Goal: Task Accomplishment & Management: Use online tool/utility

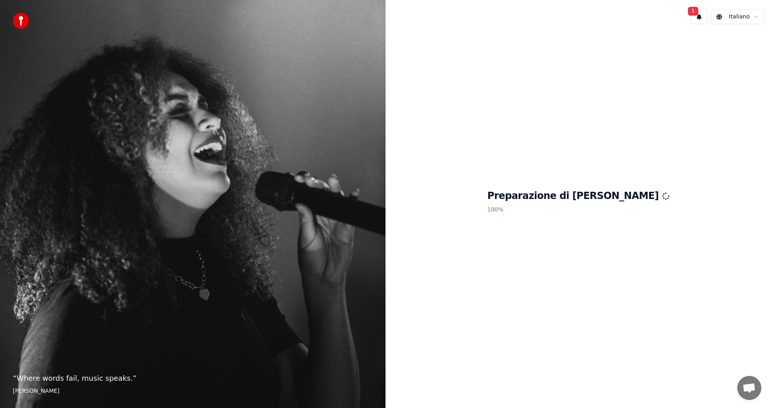
click at [700, 17] on button "1" at bounding box center [698, 17] width 17 height 14
click at [732, 43] on button "Aggiorna" at bounding box center [744, 42] width 39 height 14
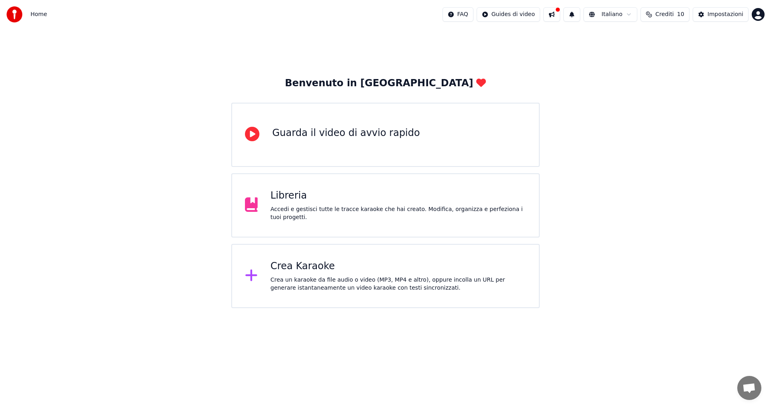
click at [331, 268] on div "Crea Karaoke" at bounding box center [398, 266] width 256 height 13
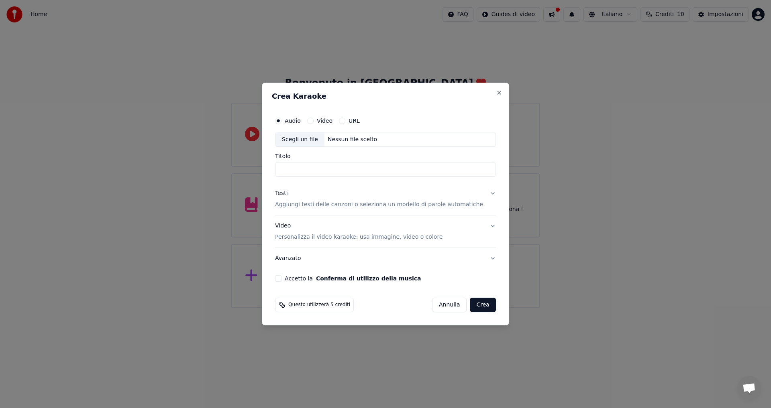
click at [317, 169] on input "Titolo" at bounding box center [385, 170] width 221 height 14
drag, startPoint x: 301, startPoint y: 306, endPoint x: 707, endPoint y: 175, distance: 426.0
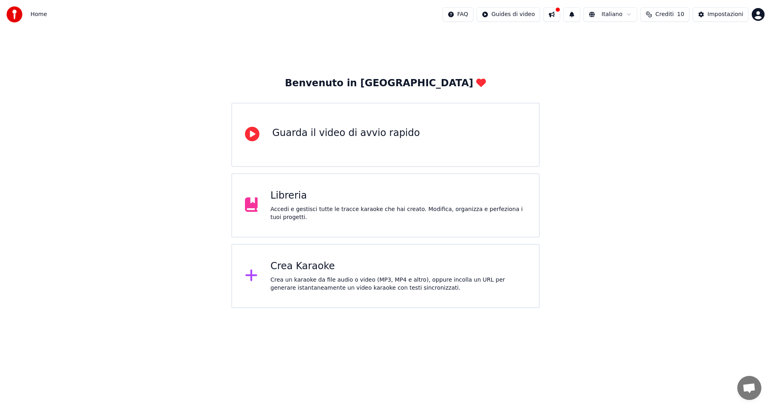
click at [274, 264] on div "Crea Karaoke" at bounding box center [398, 266] width 256 height 13
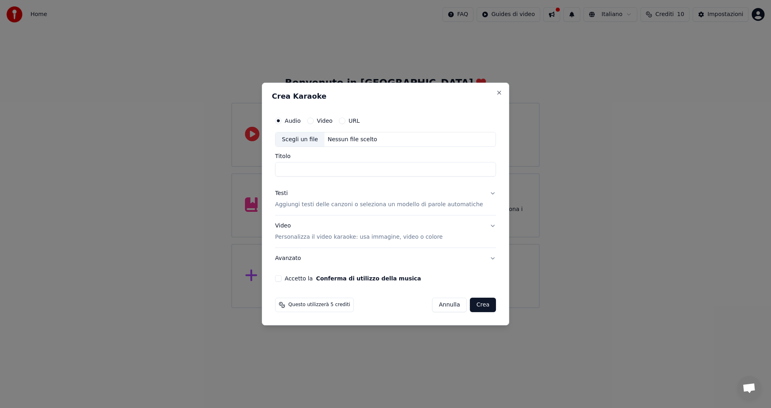
drag, startPoint x: 477, startPoint y: 158, endPoint x: 398, endPoint y: 157, distance: 79.1
click at [398, 157] on label "Titolo" at bounding box center [385, 157] width 221 height 6
click at [398, 163] on input "Titolo" at bounding box center [385, 170] width 221 height 14
click at [316, 136] on div "Scegli un file" at bounding box center [299, 139] width 49 height 14
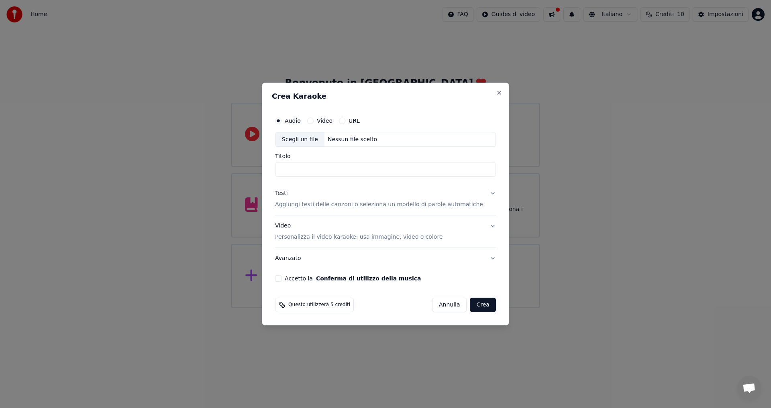
click at [295, 138] on div "Scegli un file" at bounding box center [299, 139] width 49 height 14
click at [309, 140] on div "Scegli un file" at bounding box center [299, 139] width 49 height 14
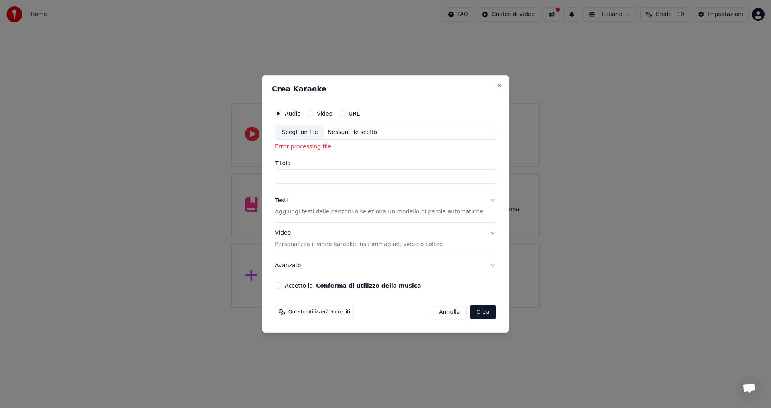
click at [315, 136] on div "Scegli un file" at bounding box center [299, 132] width 49 height 14
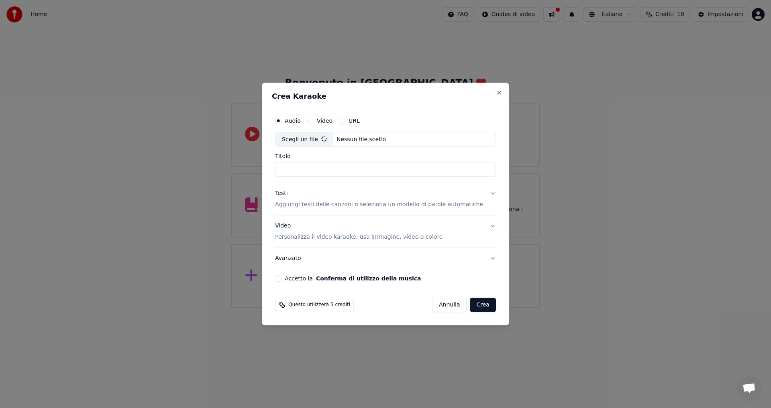
type input "**********"
click at [281, 279] on button "Accetto la Conferma di utilizzo della musica" at bounding box center [278, 278] width 6 height 6
click at [298, 239] on p "Personalizza il video karaoke: usa immagine, video o colore" at bounding box center [358, 237] width 167 height 8
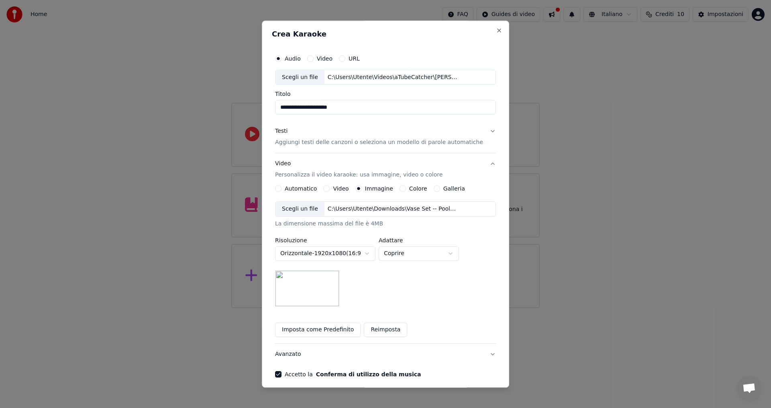
click at [403, 189] on button "Colore" at bounding box center [402, 189] width 6 height 6
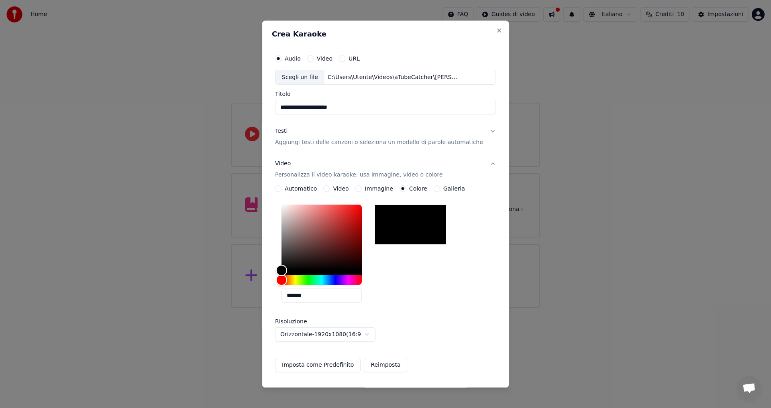
click at [414, 225] on div at bounding box center [409, 225] width 71 height 40
click at [281, 189] on button "Automatico" at bounding box center [278, 189] width 6 height 6
click at [286, 153] on button "Testi Aggiungi testi delle canzoni o seleziona un modello di parole automatiche" at bounding box center [385, 137] width 221 height 32
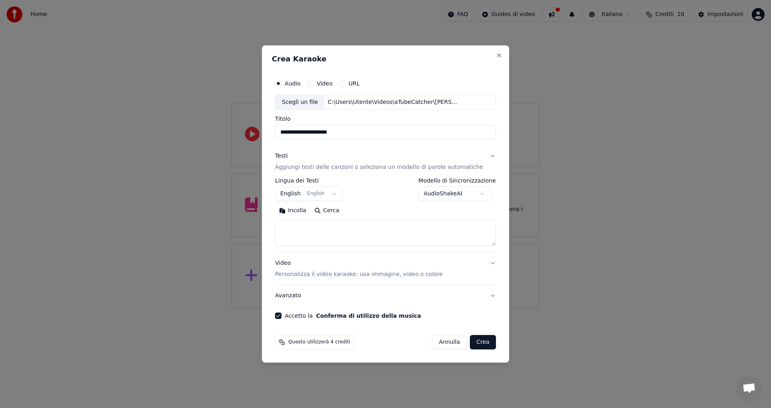
click at [336, 193] on button "English English" at bounding box center [308, 194] width 67 height 14
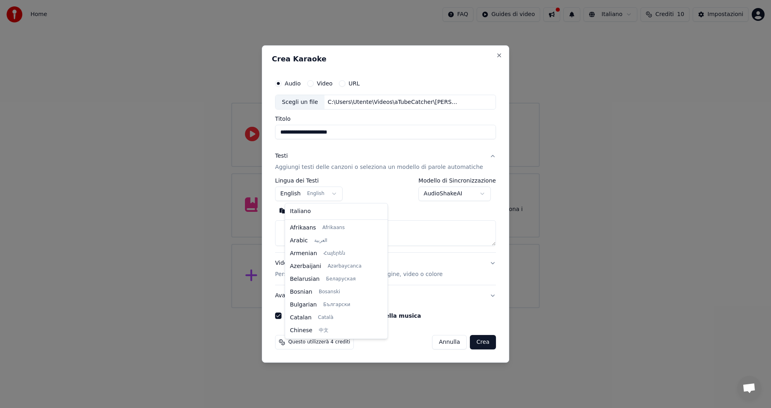
scroll to position [64, 0]
select select "**"
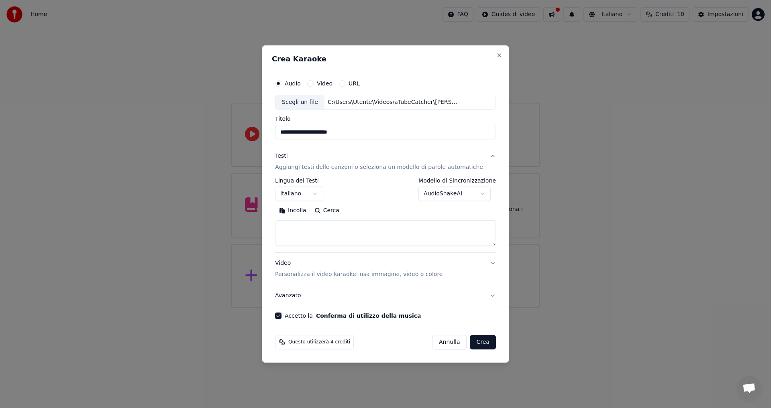
click at [315, 276] on p "Personalizza il video karaoke: usa immagine, video o colore" at bounding box center [358, 274] width 167 height 8
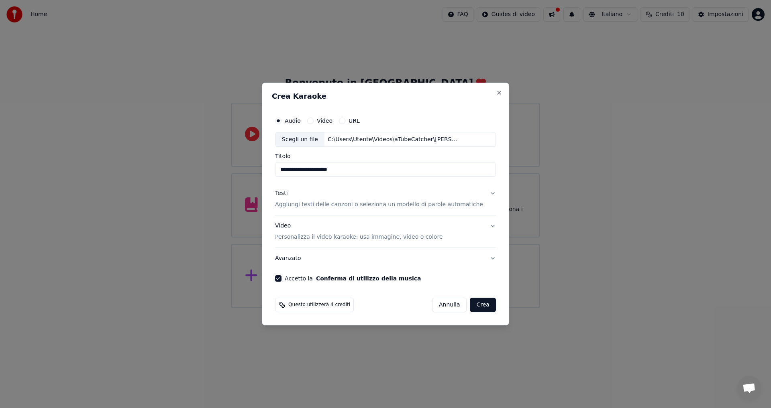
click at [355, 169] on input "**********" at bounding box center [385, 170] width 221 height 14
drag, startPoint x: 333, startPoint y: 169, endPoint x: 285, endPoint y: 175, distance: 48.1
click at [285, 175] on input "**********" at bounding box center [385, 170] width 221 height 14
type input "**********"
click at [325, 205] on p "Aggiungi testi delle canzoni o seleziona un modello di parole automatiche" at bounding box center [379, 205] width 208 height 8
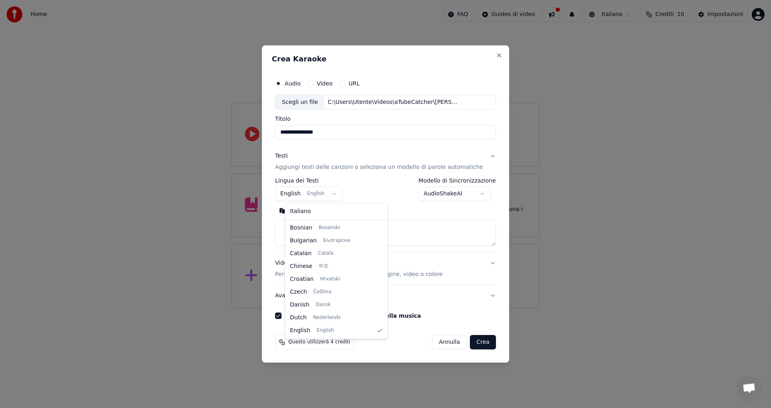
click at [340, 195] on body "**********" at bounding box center [385, 154] width 771 height 308
click at [340, 195] on div at bounding box center [385, 204] width 771 height 408
click at [340, 195] on body "**********" at bounding box center [385, 154] width 771 height 308
click at [340, 195] on div at bounding box center [385, 204] width 771 height 408
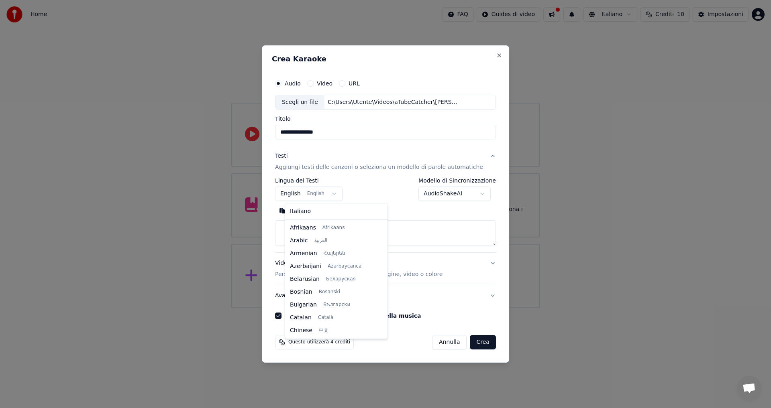
click at [340, 195] on body "**********" at bounding box center [385, 154] width 771 height 308
click at [340, 195] on div at bounding box center [385, 204] width 771 height 408
click at [340, 195] on body "**********" at bounding box center [385, 154] width 771 height 308
select select "**"
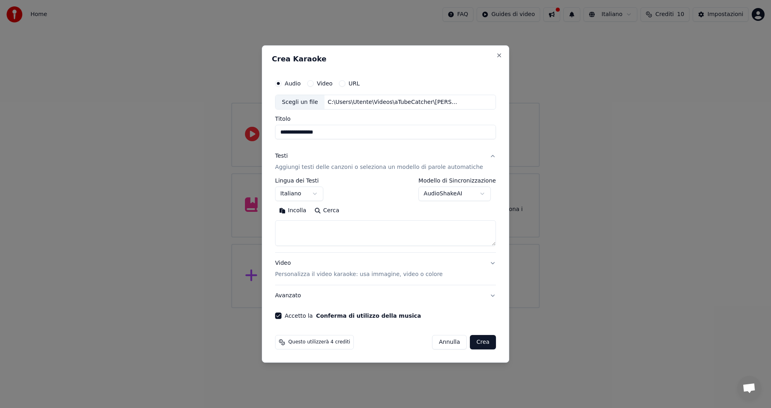
click at [304, 210] on button "Incolla" at bounding box center [292, 211] width 35 height 13
click at [310, 210] on button "Cerca" at bounding box center [326, 211] width 33 height 13
click at [300, 234] on textarea "**********" at bounding box center [376, 234] width 202 height 26
click at [301, 234] on textarea "**********" at bounding box center [376, 234] width 202 height 26
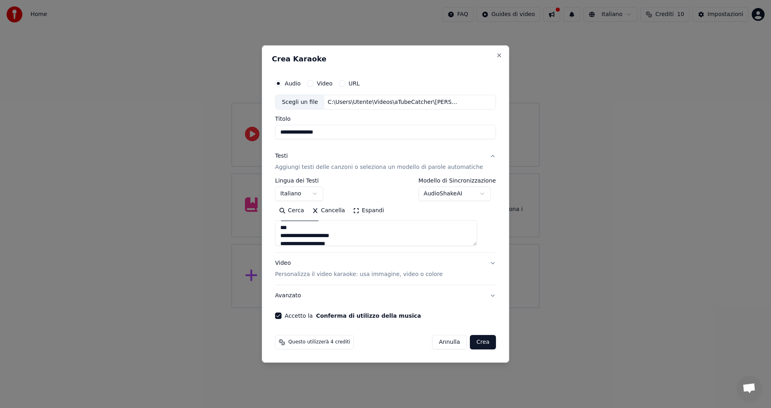
click at [319, 236] on textarea "**********" at bounding box center [376, 234] width 202 height 26
type textarea "**********"
click at [374, 275] on p "Personalizza il video karaoke: usa immagine, video o colore" at bounding box center [358, 274] width 167 height 8
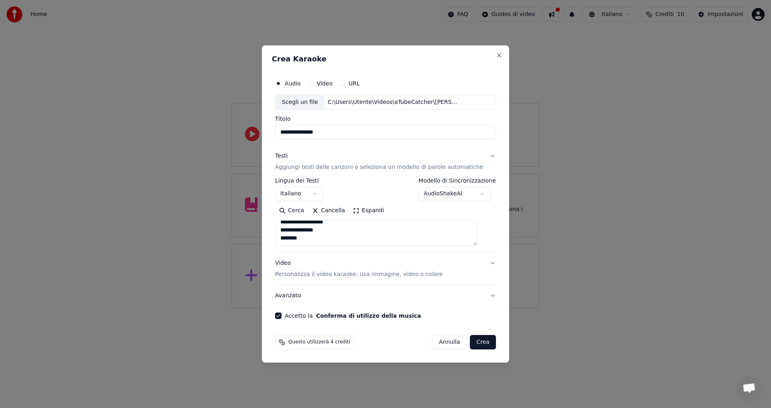
click at [374, 275] on p "Personalizza il video karaoke: usa immagine, video o colore" at bounding box center [358, 274] width 167 height 8
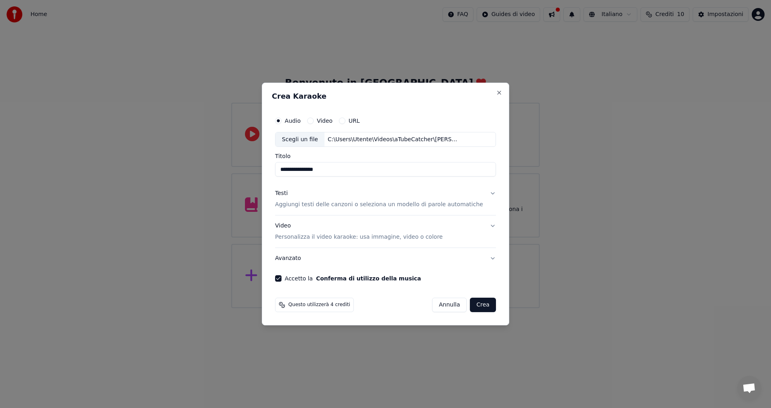
click at [356, 242] on button "Video Personalizza il video karaoke: usa immagine, video o colore" at bounding box center [385, 232] width 221 height 32
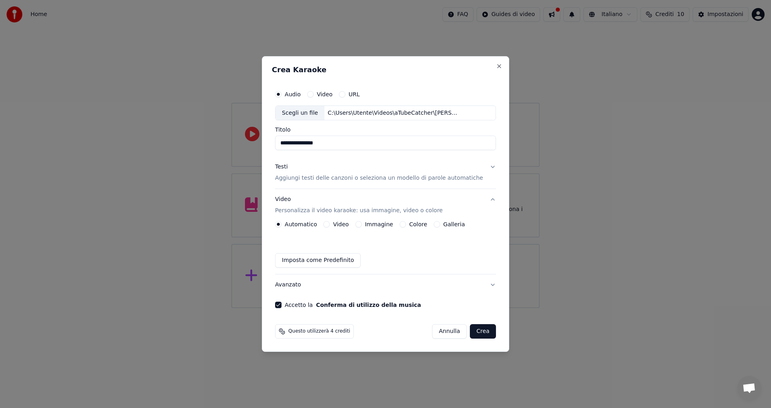
click at [382, 225] on label "Immagine" at bounding box center [379, 225] width 28 height 6
click at [362, 225] on button "Immagine" at bounding box center [358, 224] width 6 height 6
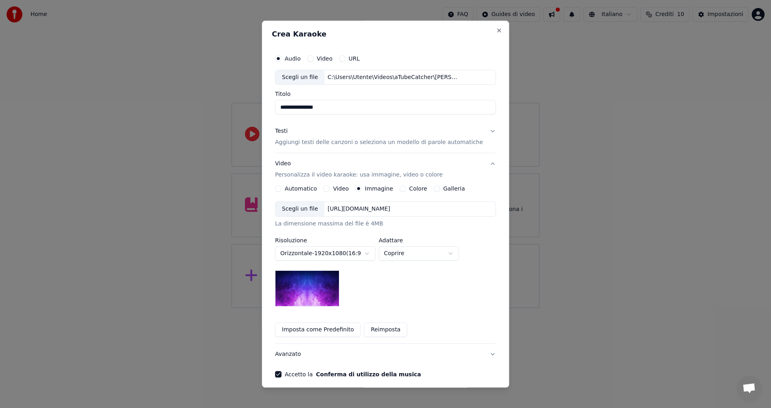
click at [435, 187] on button "Galleria" at bounding box center [436, 189] width 6 height 6
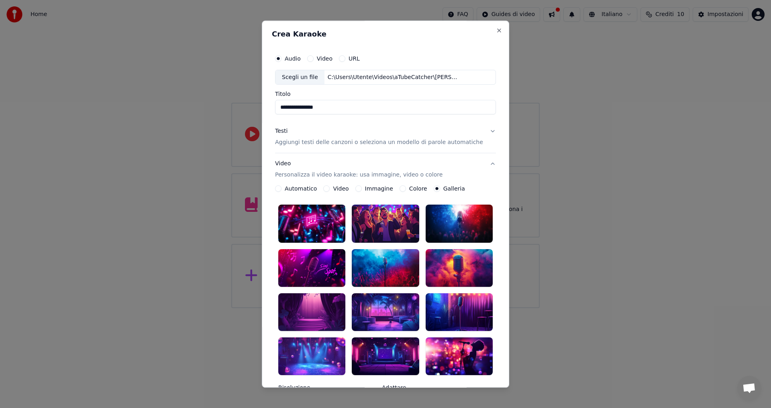
click at [403, 190] on button "Colore" at bounding box center [402, 189] width 6 height 6
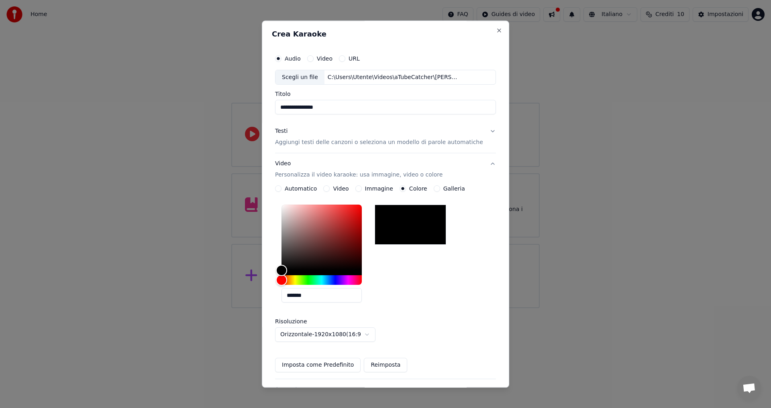
click at [362, 190] on button "Immagine" at bounding box center [358, 189] width 6 height 6
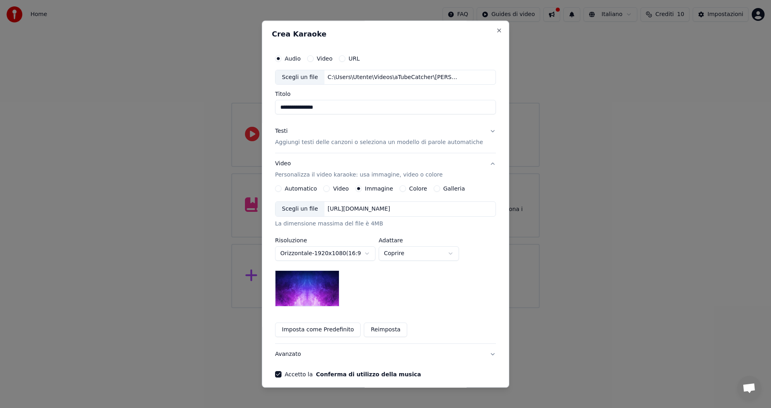
click at [339, 285] on img at bounding box center [307, 289] width 64 height 36
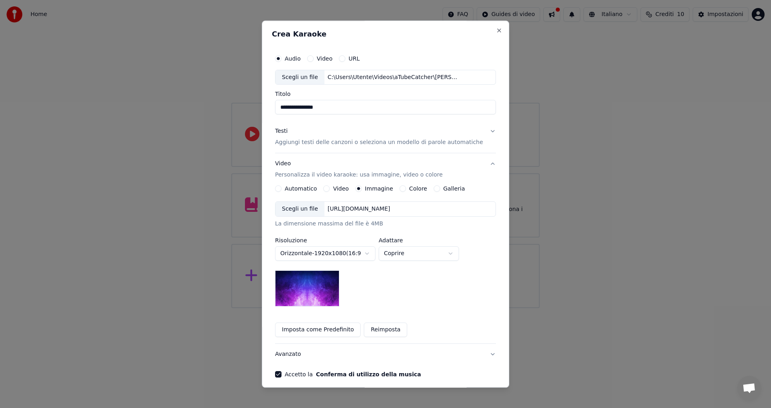
click at [339, 285] on img at bounding box center [307, 289] width 64 height 36
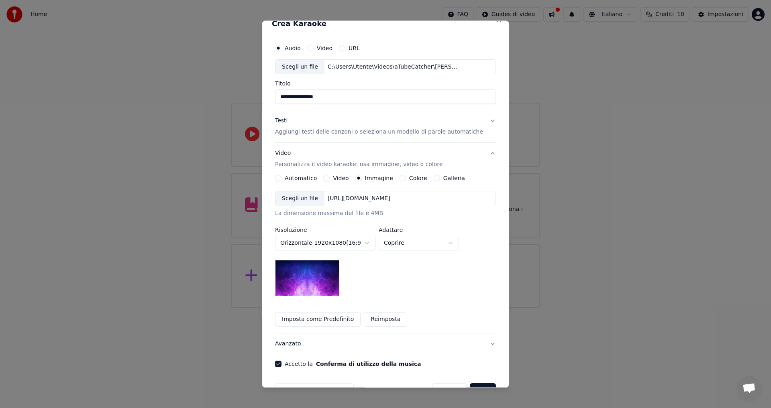
scroll to position [0, 0]
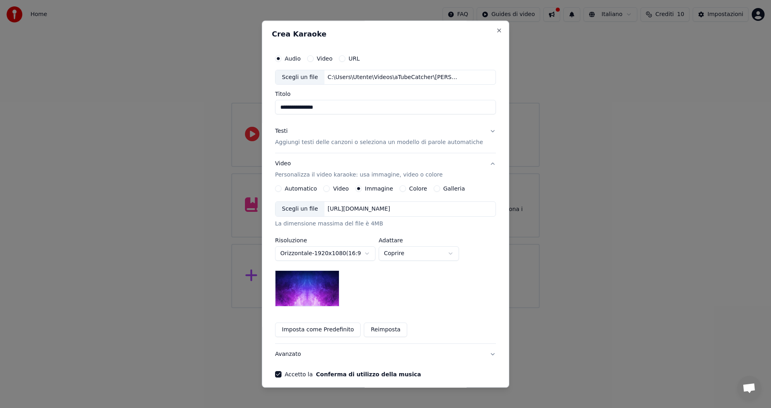
click at [357, 210] on div "[URL][DOMAIN_NAME]" at bounding box center [358, 209] width 69 height 8
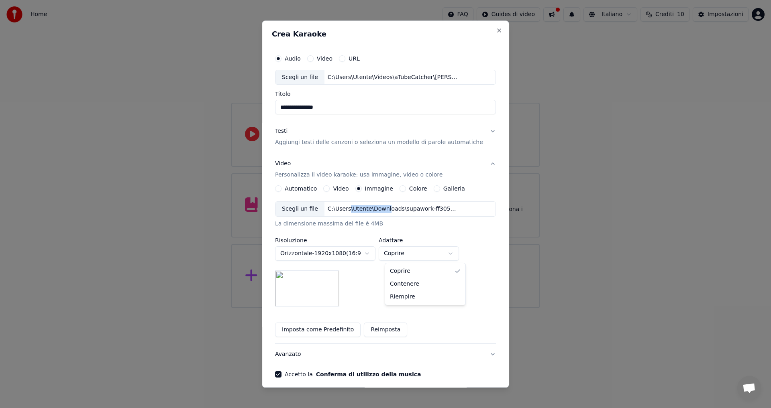
click at [455, 254] on body "**********" at bounding box center [385, 154] width 771 height 308
click at [455, 254] on div at bounding box center [385, 204] width 771 height 408
click at [455, 254] on button "Coprire" at bounding box center [418, 254] width 80 height 14
click at [455, 254] on body "**********" at bounding box center [385, 154] width 771 height 308
click at [455, 254] on button "Coprire" at bounding box center [418, 254] width 80 height 14
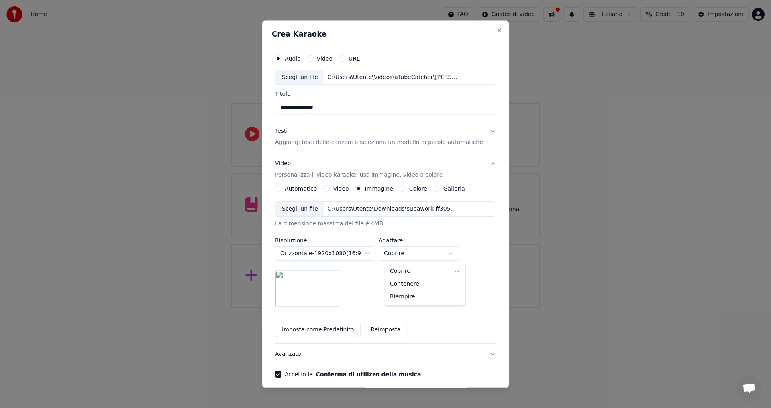
click at [455, 254] on body "**********" at bounding box center [385, 154] width 771 height 308
click at [447, 238] on body "**********" at bounding box center [385, 154] width 771 height 308
click at [447, 238] on label "Adattare" at bounding box center [418, 241] width 80 height 6
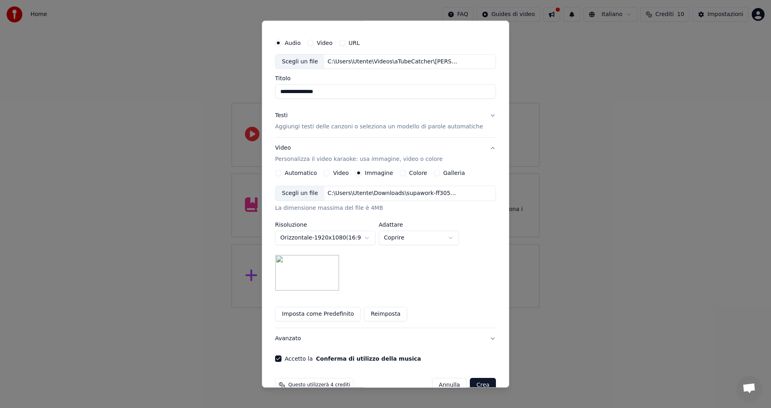
scroll to position [34, 0]
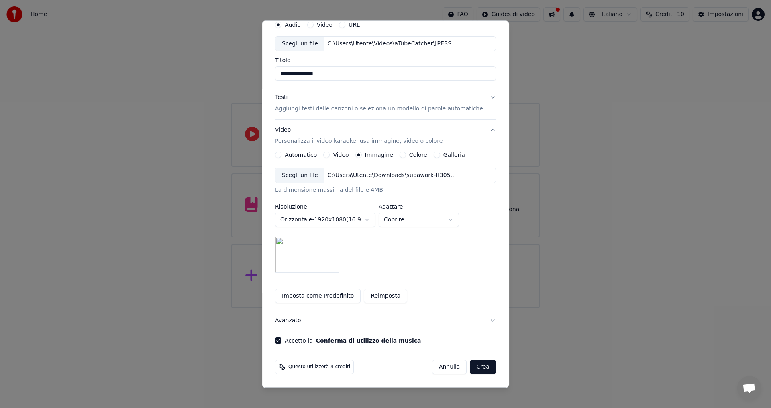
click at [470, 367] on button "Crea" at bounding box center [483, 367] width 26 height 14
click at [469, 367] on div "[PERSON_NAME]" at bounding box center [464, 367] width 64 height 14
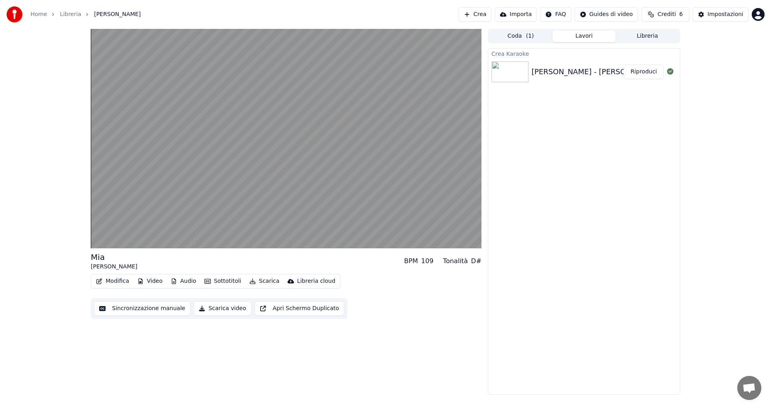
click at [228, 308] on button "Scarica video" at bounding box center [222, 308] width 58 height 14
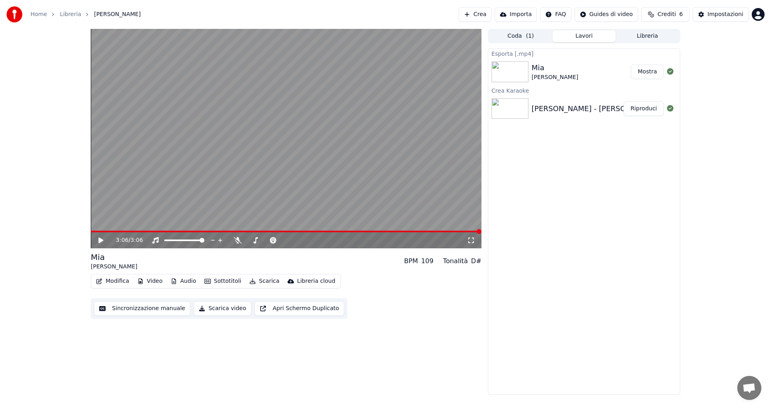
click at [644, 71] on button "Mostra" at bounding box center [646, 72] width 33 height 14
drag, startPoint x: 662, startPoint y: 267, endPoint x: 743, endPoint y: 0, distance: 279.0
click at [743, 0] on div "Home Libreria Mia • Nico Messa Crea Importa FAQ Guides di video Crediti 6 Impos…" at bounding box center [385, 14] width 771 height 29
click at [531, 66] on div "Mia" at bounding box center [554, 67] width 47 height 11
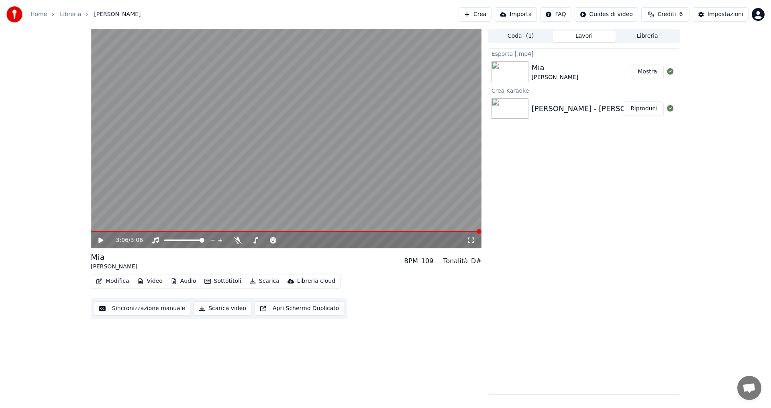
click at [525, 66] on img at bounding box center [509, 71] width 37 height 21
click at [489, 18] on button "Crea" at bounding box center [474, 14] width 33 height 14
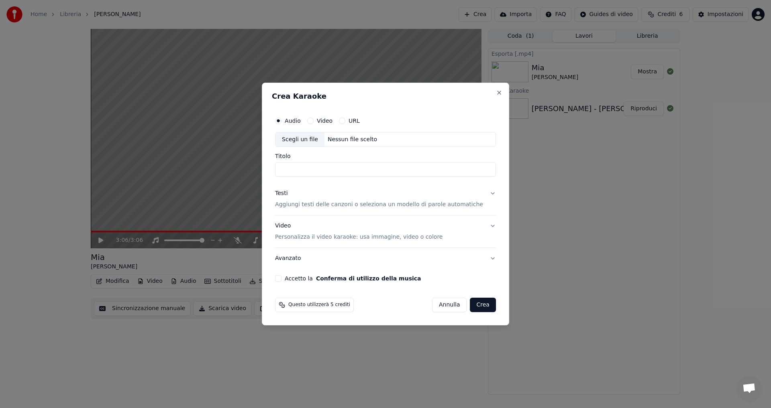
click at [311, 141] on div "Scegli un file" at bounding box center [299, 139] width 49 height 14
click at [302, 169] on input "**********" at bounding box center [385, 170] width 221 height 14
click at [302, 170] on input "**********" at bounding box center [385, 170] width 221 height 14
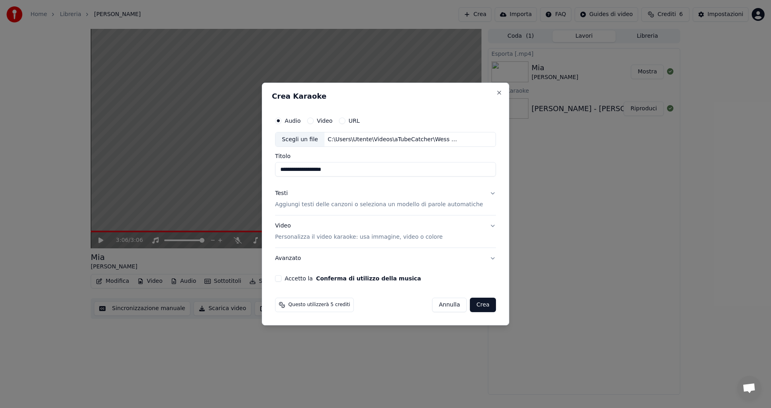
click at [302, 170] on input "**********" at bounding box center [385, 170] width 221 height 14
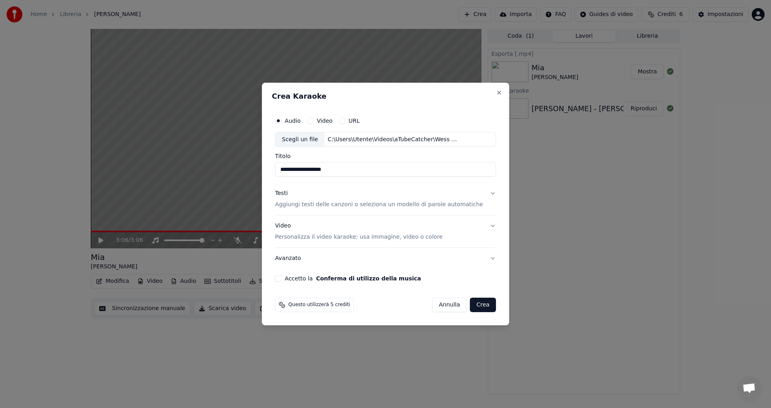
click at [302, 170] on input "**********" at bounding box center [385, 170] width 221 height 14
type input "**********"
click at [329, 203] on p "Aggiungi testi delle canzoni o seleziona un modello di parole automatiche" at bounding box center [379, 205] width 208 height 8
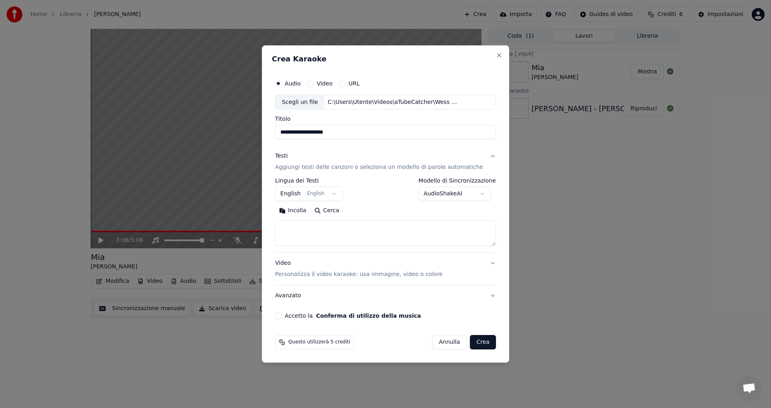
click at [303, 212] on button "Incolla" at bounding box center [292, 211] width 35 height 13
type textarea "**********"
click at [374, 275] on p "Personalizza il video karaoke: usa immagine, video o colore" at bounding box center [358, 274] width 167 height 8
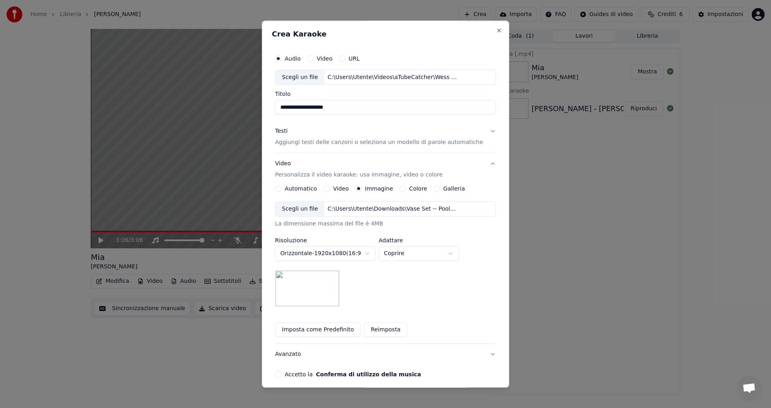
click at [281, 375] on button "Accetto la Conferma di utilizzo della musica" at bounding box center [278, 375] width 6 height 6
click at [281, 376] on button "Accetto la Conferma di utilizzo della musica" at bounding box center [278, 375] width 6 height 6
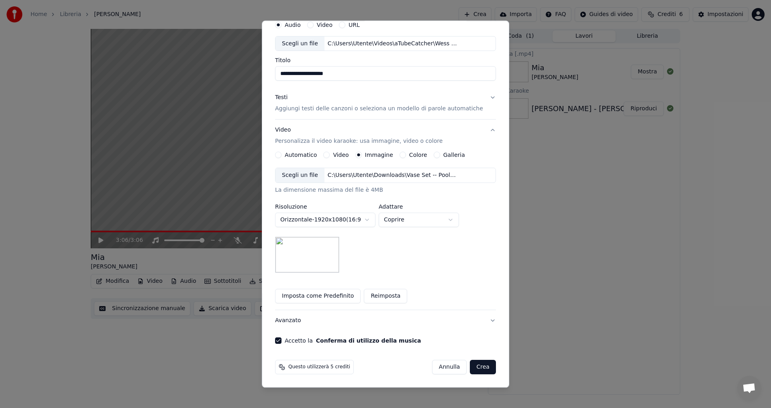
click at [470, 369] on button "Crea" at bounding box center [483, 367] width 26 height 14
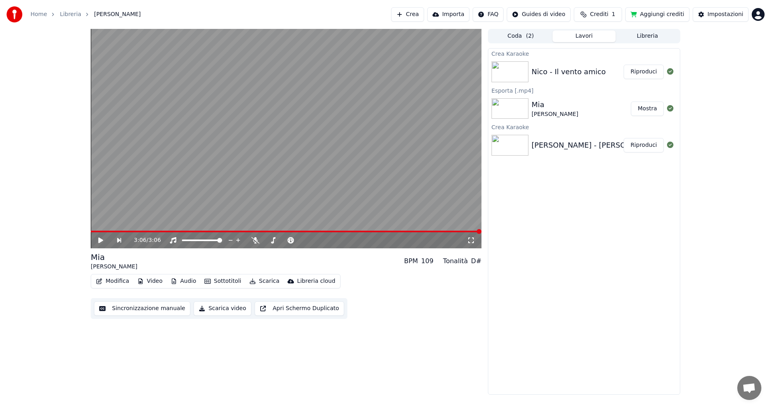
click at [643, 71] on button "Riproduci" at bounding box center [643, 72] width 40 height 14
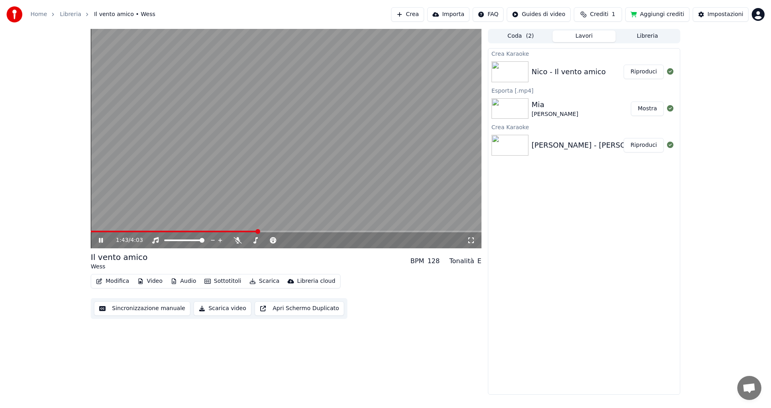
click at [218, 309] on button "Scarica video" at bounding box center [222, 308] width 58 height 14
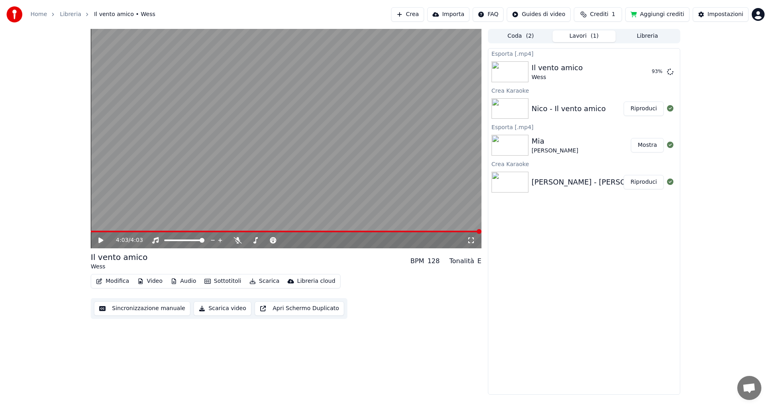
click at [119, 283] on button "Modifica" at bounding box center [113, 281] width 40 height 11
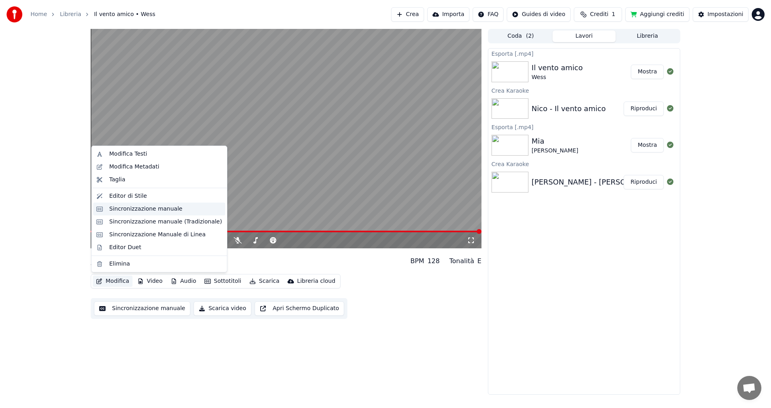
click at [155, 208] on div "Sincronizzazione manuale" at bounding box center [145, 209] width 73 height 8
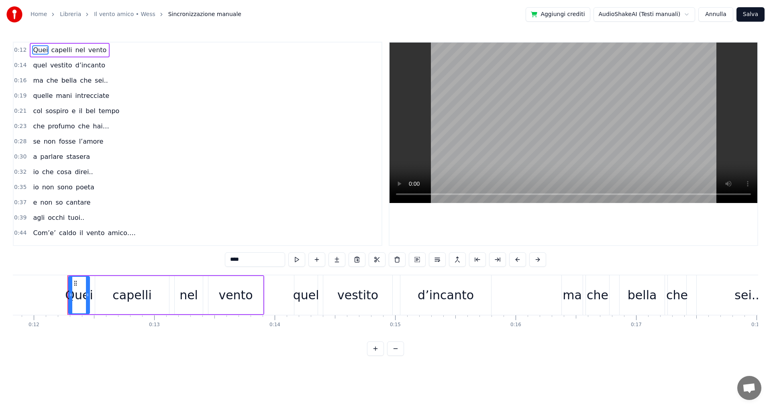
scroll to position [0, 1438]
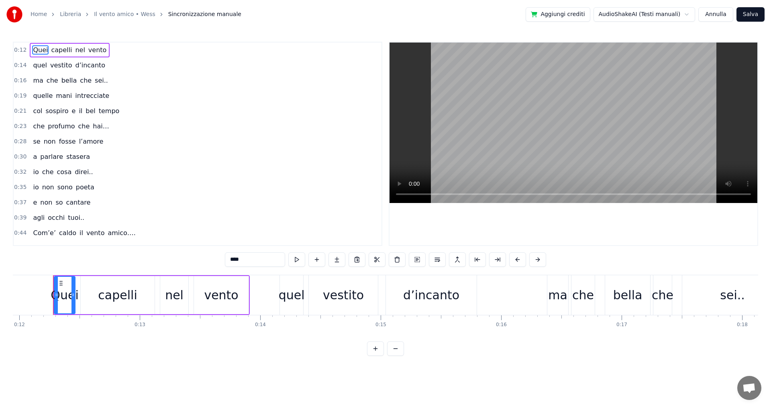
click at [94, 80] on span "sei.." at bounding box center [101, 80] width 15 height 9
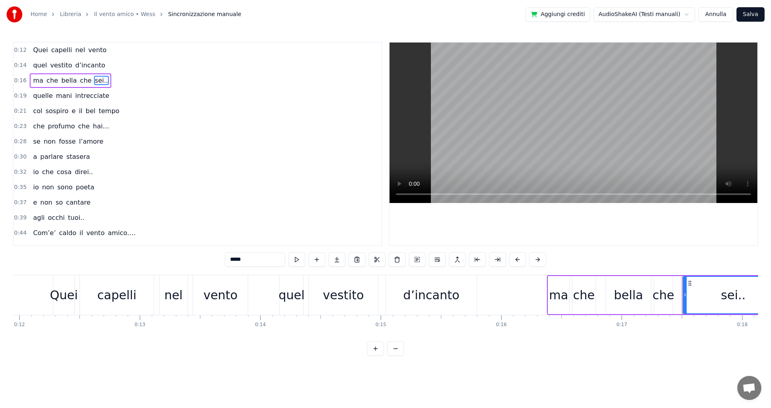
click at [113, 236] on span "amico…." at bounding box center [122, 232] width 30 height 9
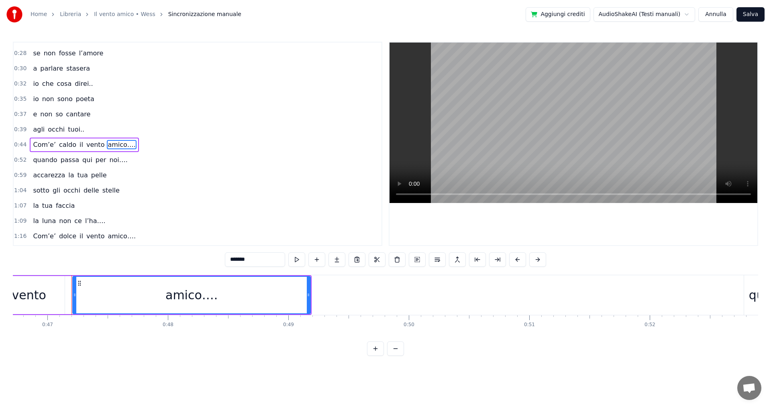
scroll to position [0, 5643]
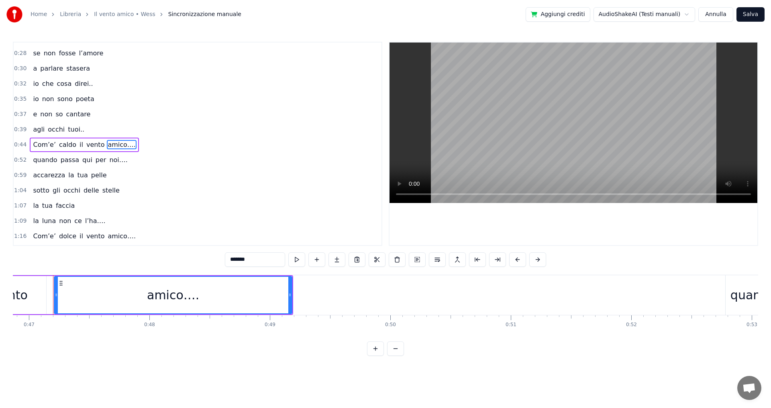
click at [186, 297] on div "amico…." at bounding box center [173, 295] width 52 height 18
click at [183, 295] on div "amico…." at bounding box center [173, 295] width 52 height 18
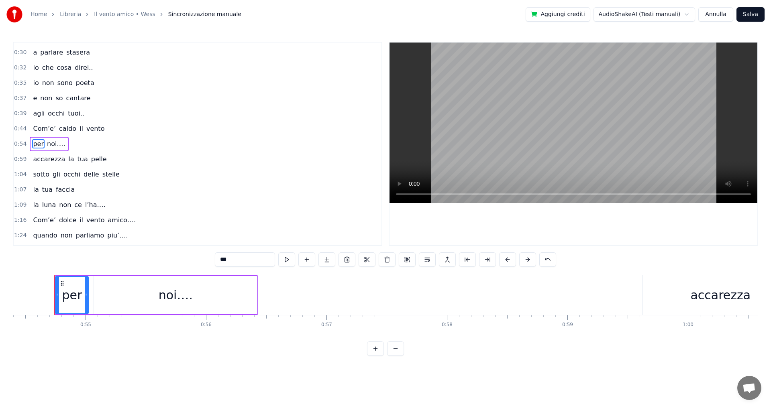
scroll to position [0, 6550]
click at [85, 126] on span "vento" at bounding box center [95, 128] width 20 height 9
type input "*****"
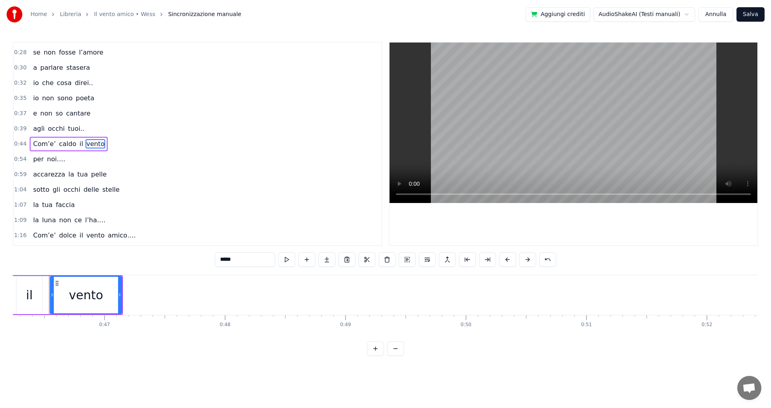
scroll to position [0, 5563]
click at [95, 146] on span "vento" at bounding box center [95, 143] width 20 height 9
click at [96, 143] on div "Com’e’ caldo il vento" at bounding box center [69, 144] width 78 height 14
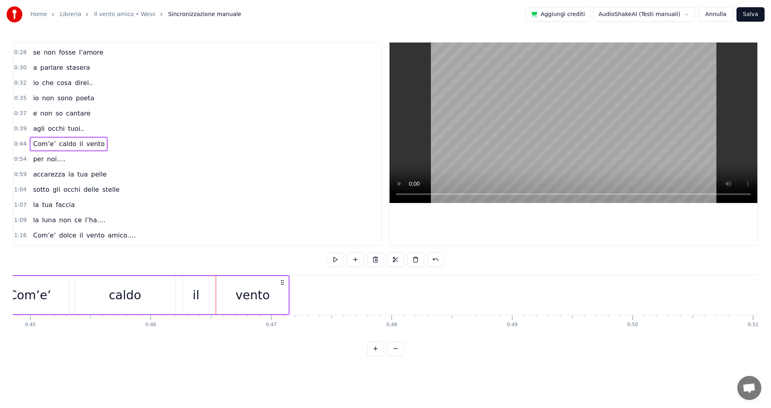
scroll to position [0, 5337]
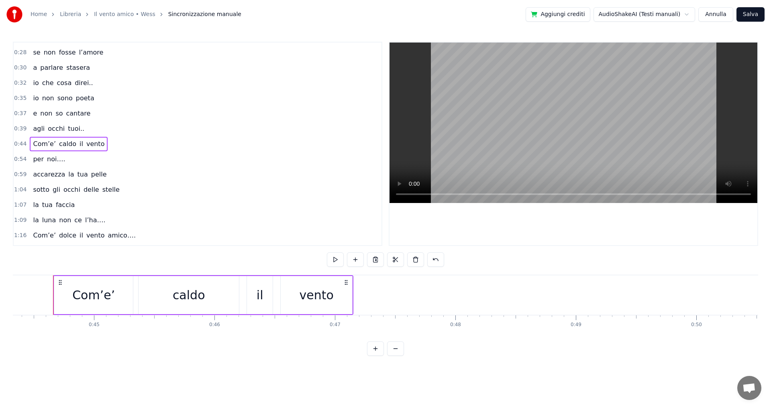
drag, startPoint x: 352, startPoint y: 303, endPoint x: 375, endPoint y: 303, distance: 22.5
click at [53, 303] on div at bounding box center [53, 295] width 0 height 40
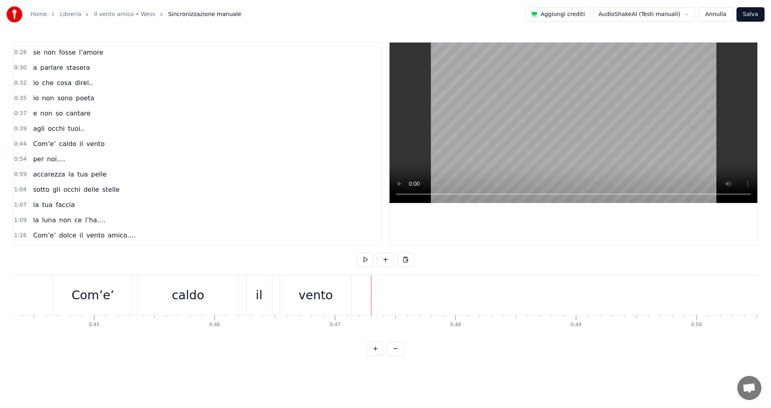
click at [712, 15] on button "Annulla" at bounding box center [715, 14] width 35 height 14
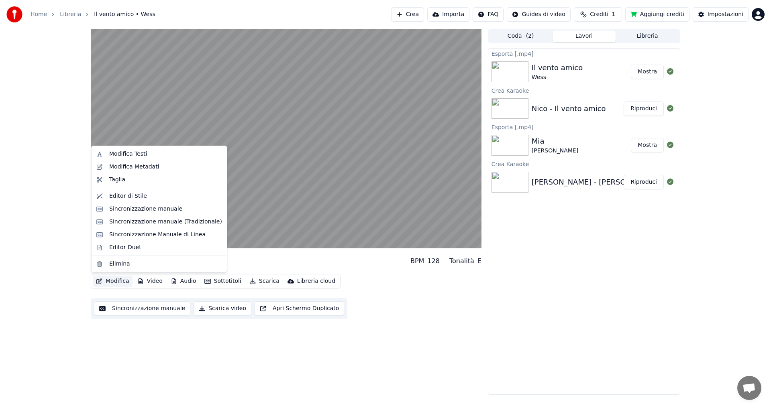
click at [120, 281] on button "Modifica" at bounding box center [113, 281] width 40 height 11
click at [142, 154] on div "Modifica Testi" at bounding box center [128, 154] width 38 height 8
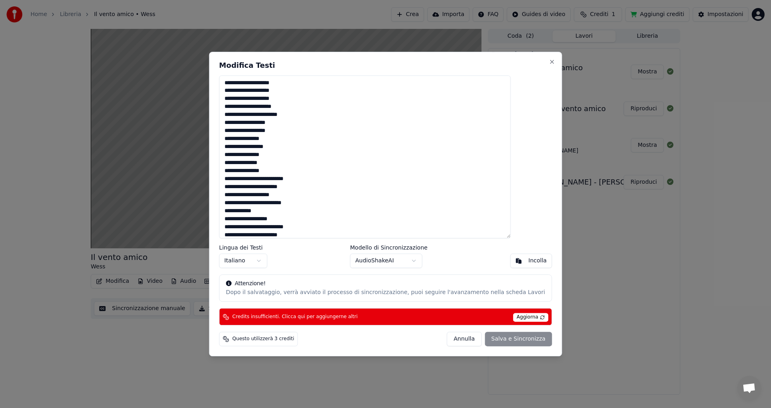
click at [313, 181] on textarea at bounding box center [364, 156] width 291 height 163
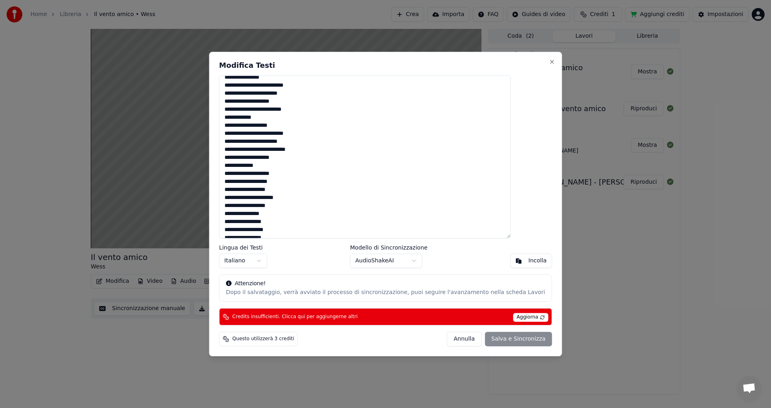
click at [312, 136] on textarea at bounding box center [364, 156] width 291 height 163
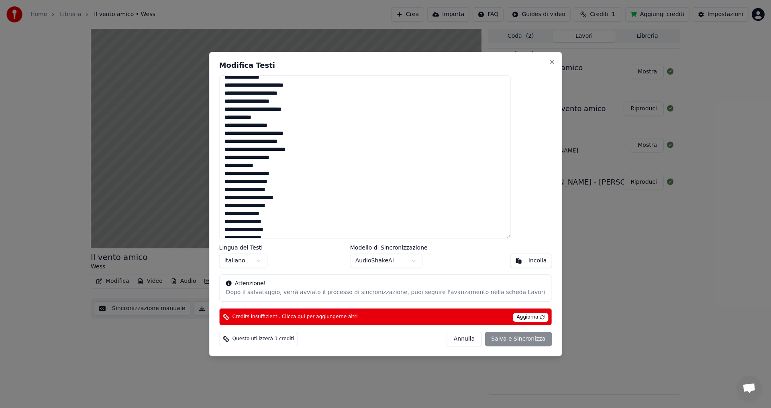
click at [312, 136] on textarea at bounding box center [364, 156] width 291 height 163
click at [311, 135] on textarea at bounding box center [364, 156] width 291 height 163
click at [313, 135] on textarea at bounding box center [364, 156] width 291 height 163
click at [312, 136] on textarea at bounding box center [364, 156] width 291 height 163
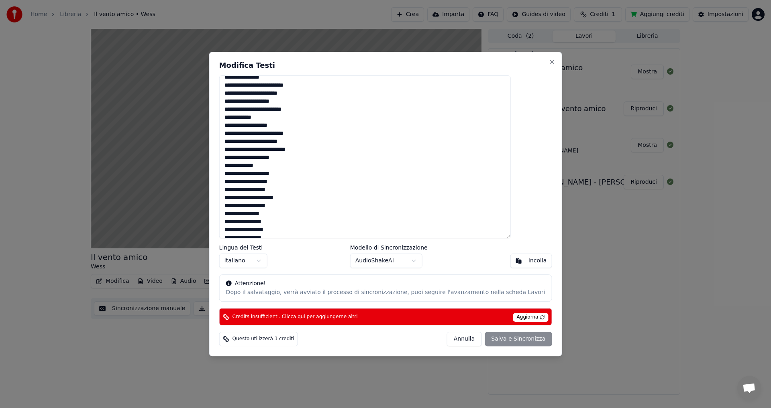
scroll to position [187, 0]
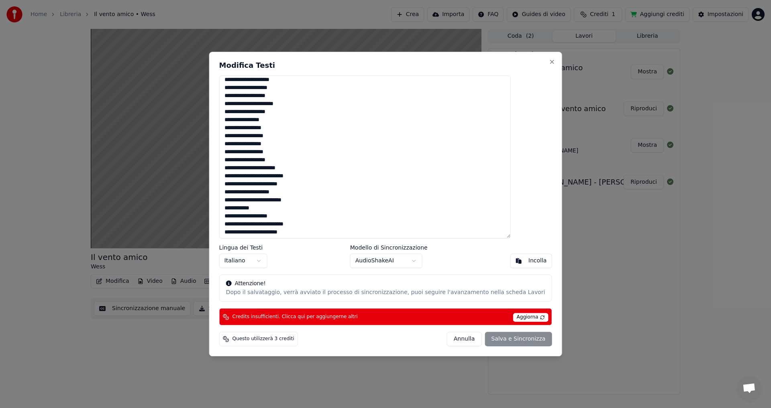
click at [313, 178] on textarea at bounding box center [364, 156] width 291 height 163
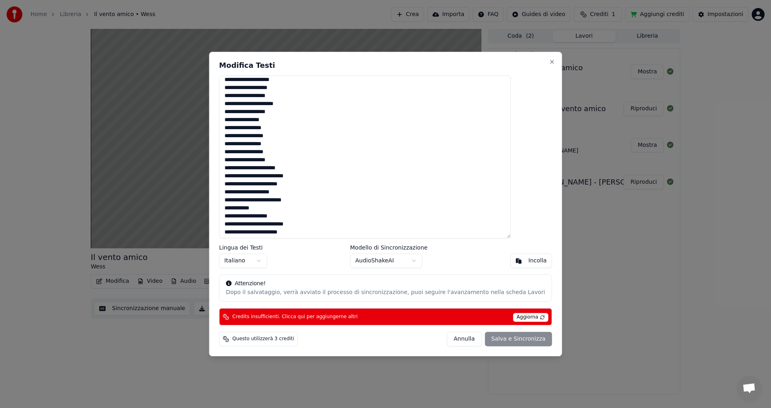
click at [313, 225] on textarea at bounding box center [364, 156] width 291 height 163
click at [312, 225] on textarea at bounding box center [364, 156] width 291 height 163
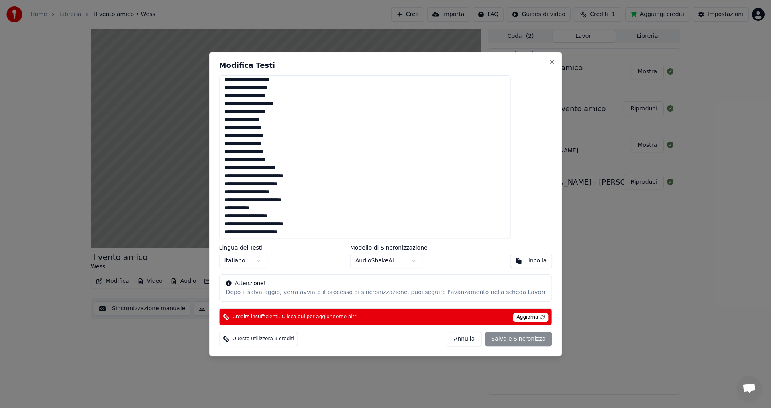
scroll to position [221, 0]
click at [267, 224] on textarea at bounding box center [364, 156] width 291 height 163
click at [267, 134] on textarea at bounding box center [364, 156] width 291 height 163
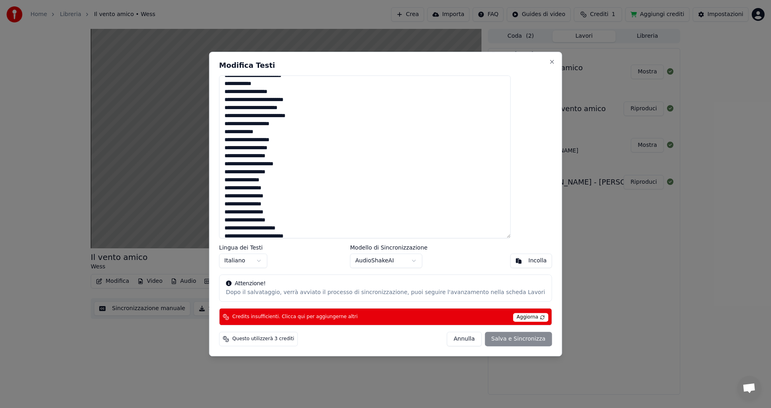
click at [267, 134] on textarea at bounding box center [364, 156] width 291 height 163
click at [266, 133] on textarea at bounding box center [364, 156] width 291 height 163
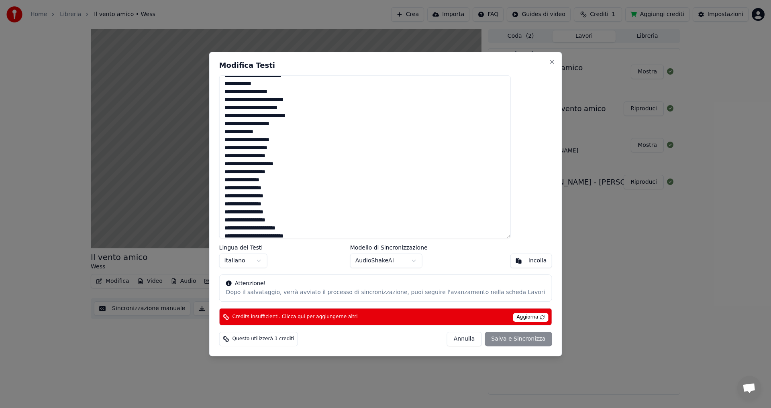
click at [267, 133] on textarea at bounding box center [364, 156] width 291 height 163
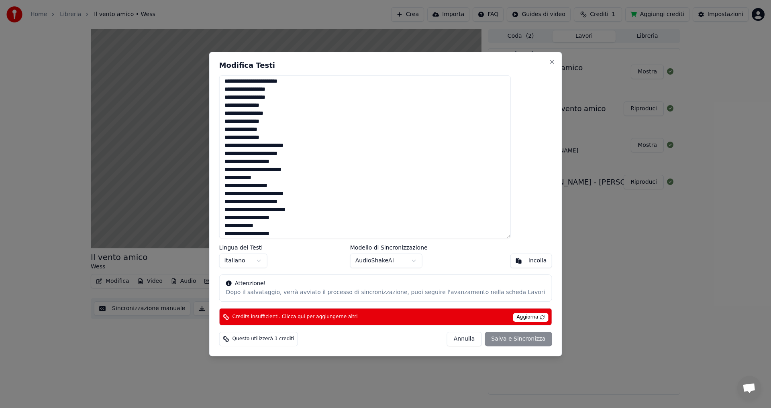
scroll to position [0, 0]
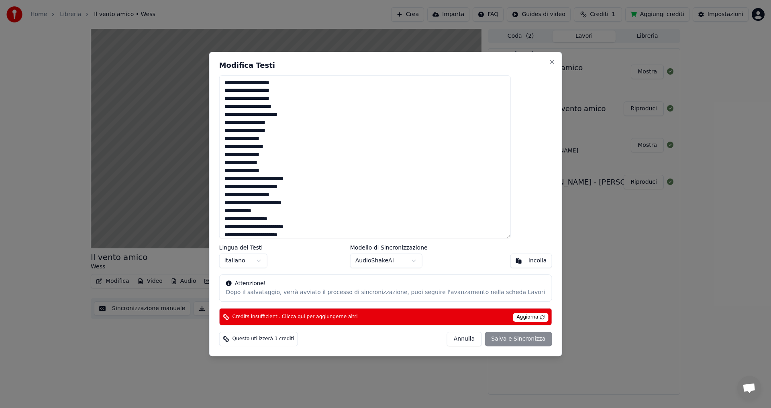
click at [513, 319] on span "Aggiorna" at bounding box center [530, 317] width 35 height 9
click at [510, 262] on button "Incolla" at bounding box center [531, 261] width 42 height 14
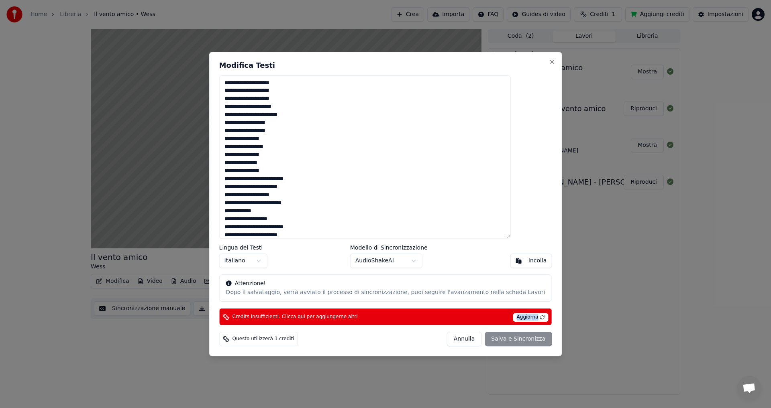
click at [510, 262] on button "Incolla" at bounding box center [531, 261] width 42 height 14
click at [391, 321] on div "Credits insufficienti. Clicca qui per aggiungerne altri Aggiorna" at bounding box center [385, 316] width 333 height 17
click at [488, 342] on div "[PERSON_NAME] e Sincronizza" at bounding box center [499, 339] width 105 height 14
type textarea "**********"
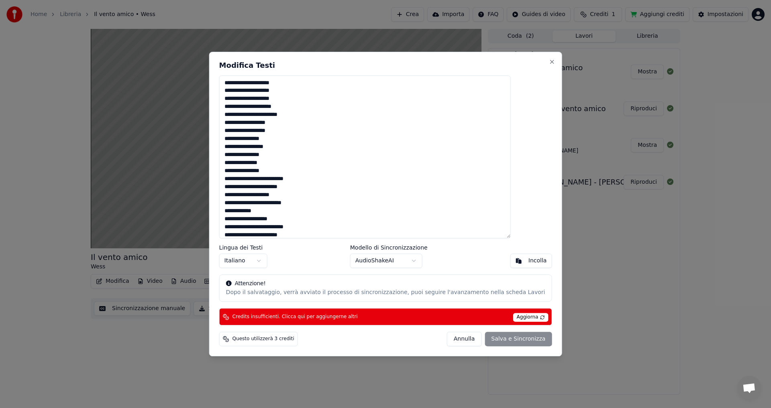
click at [589, 249] on html "Home Libreria Il vento amico • [PERSON_NAME] Importa FAQ Guides di video Credit…" at bounding box center [385, 204] width 771 height 408
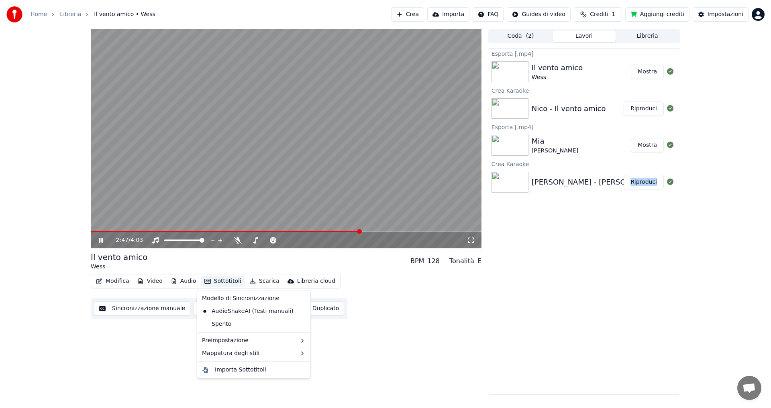
click at [225, 282] on button "Sottotitoli" at bounding box center [222, 281] width 43 height 11
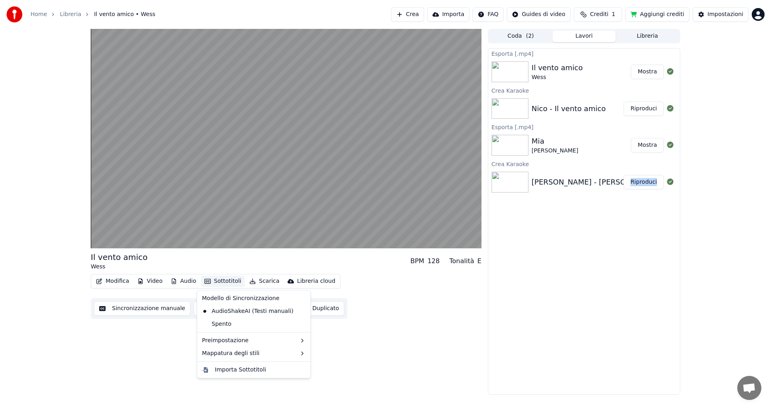
click at [225, 282] on button "Sottotitoli" at bounding box center [222, 281] width 43 height 11
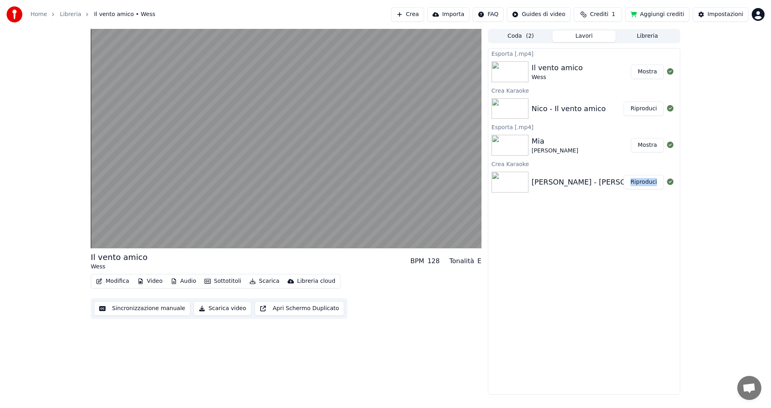
click at [225, 282] on button "Sottotitoli" at bounding box center [222, 281] width 43 height 11
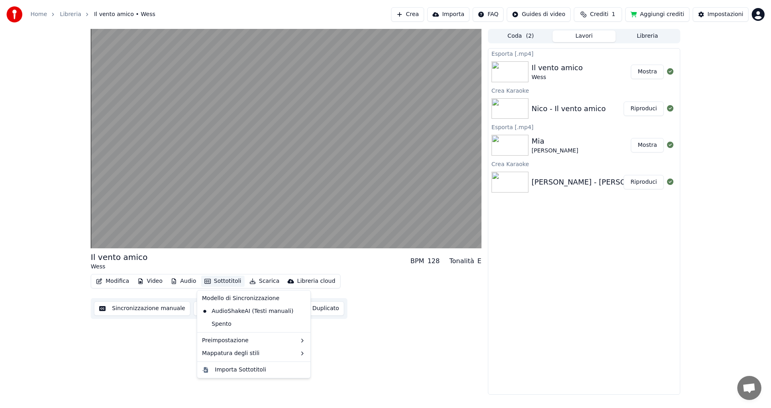
click at [365, 307] on div "Modifica Video Audio Sottotitoli Scarica Libreria cloud Sincronizzazione manual…" at bounding box center [286, 296] width 390 height 45
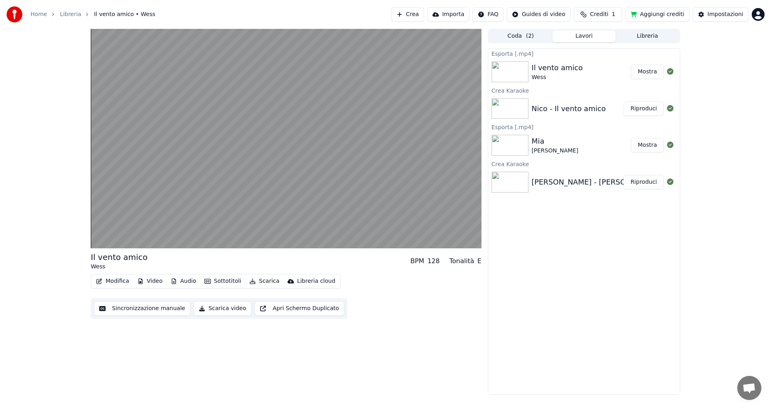
click at [534, 65] on div "Il vento amico" at bounding box center [556, 67] width 51 height 11
click at [642, 74] on button "Mostra" at bounding box center [646, 72] width 33 height 14
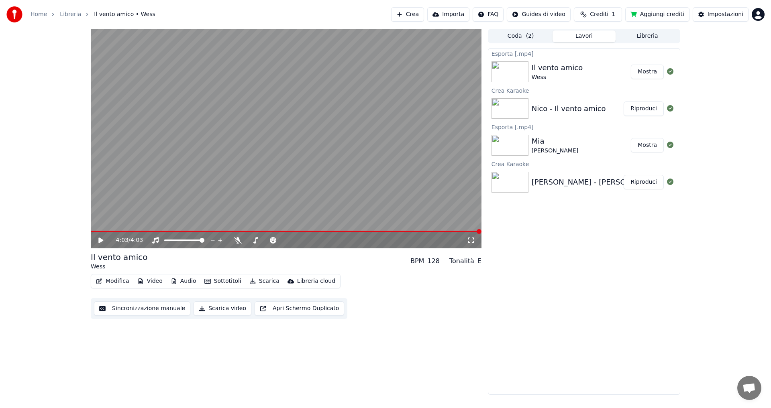
click at [301, 380] on div "4:03 / 4:03 Il vento amico [PERSON_NAME] BPM 128 Tonalità E Modifica Video Audi…" at bounding box center [286, 212] width 390 height 366
